Goal: Information Seeking & Learning: Learn about a topic

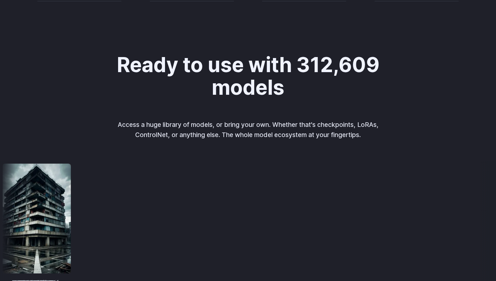
scroll to position [732, 0]
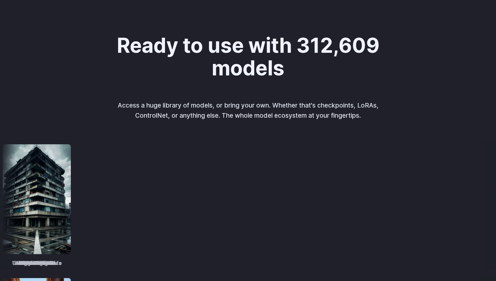
click at [155, 49] on h2 "Ready to use with 312,609 models" at bounding box center [248, 56] width 272 height 45
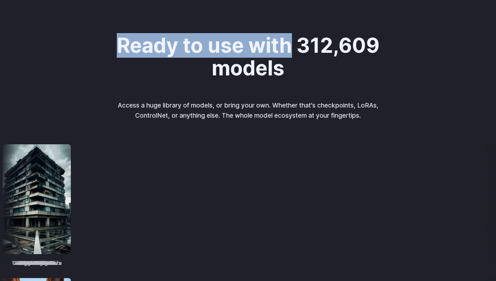
drag, startPoint x: 155, startPoint y: 49, endPoint x: 264, endPoint y: 51, distance: 109.2
click at [264, 51] on h2 "Ready to use with 312,609 models" at bounding box center [248, 56] width 272 height 45
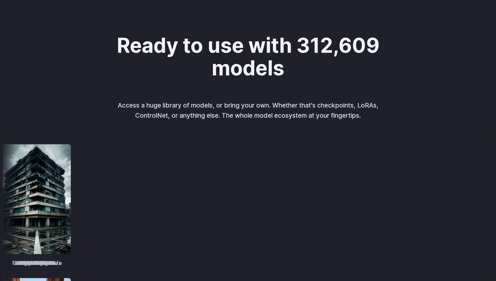
click at [294, 43] on h2 "Ready to use with 312,609 models" at bounding box center [248, 56] width 272 height 45
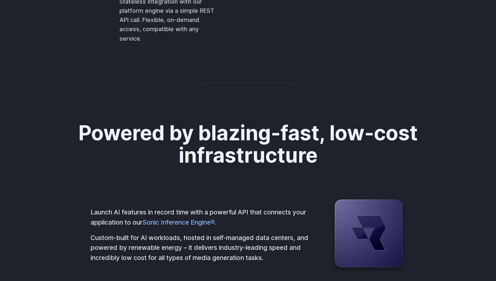
scroll to position [1537, 0]
